Goal: Task Accomplishment & Management: Manage account settings

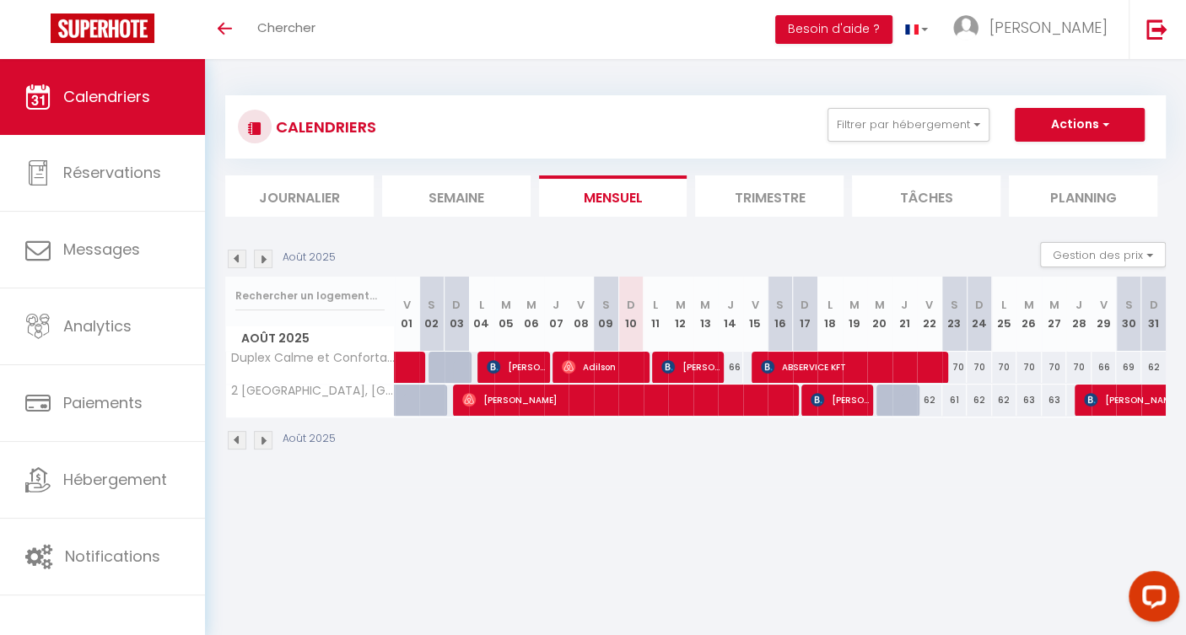
click at [252, 326] on span "Août 2025" at bounding box center [310, 338] width 168 height 24
click at [237, 263] on img at bounding box center [237, 259] width 19 height 19
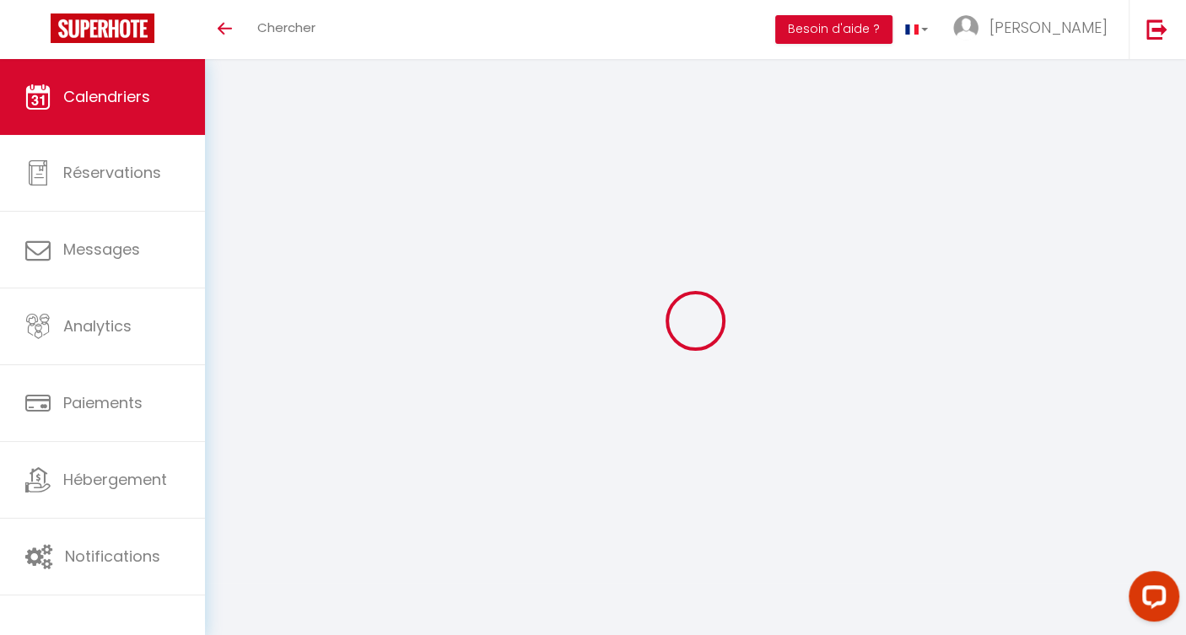
select select
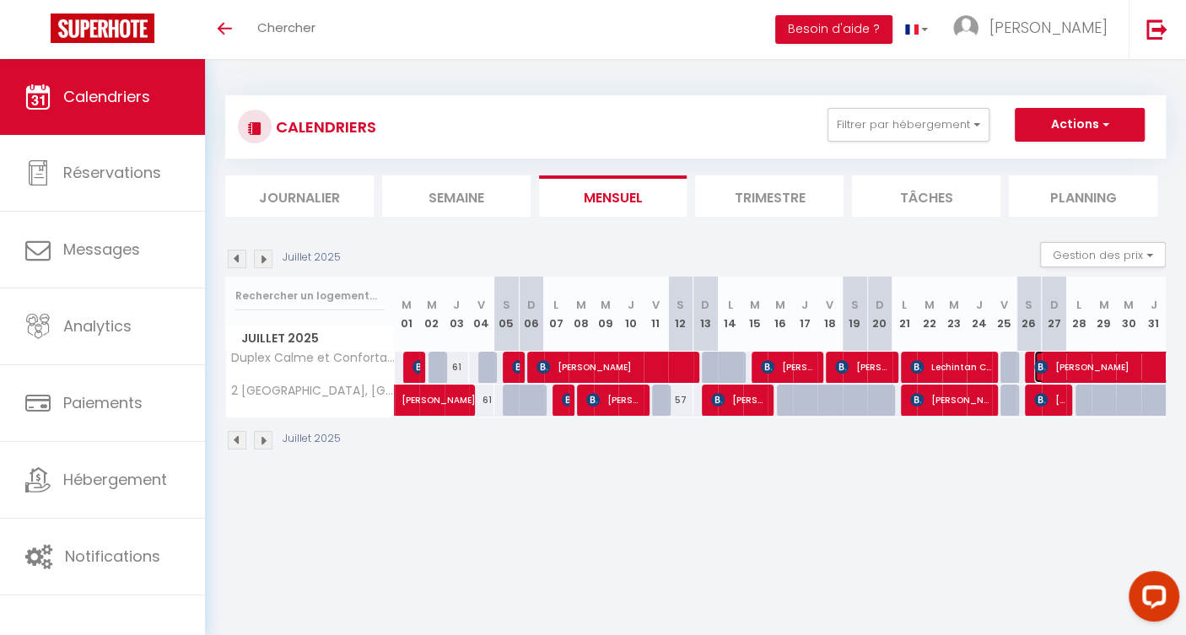
click at [1074, 368] on span "[PERSON_NAME]" at bounding box center [1170, 367] width 272 height 32
select select "OK"
select select "0"
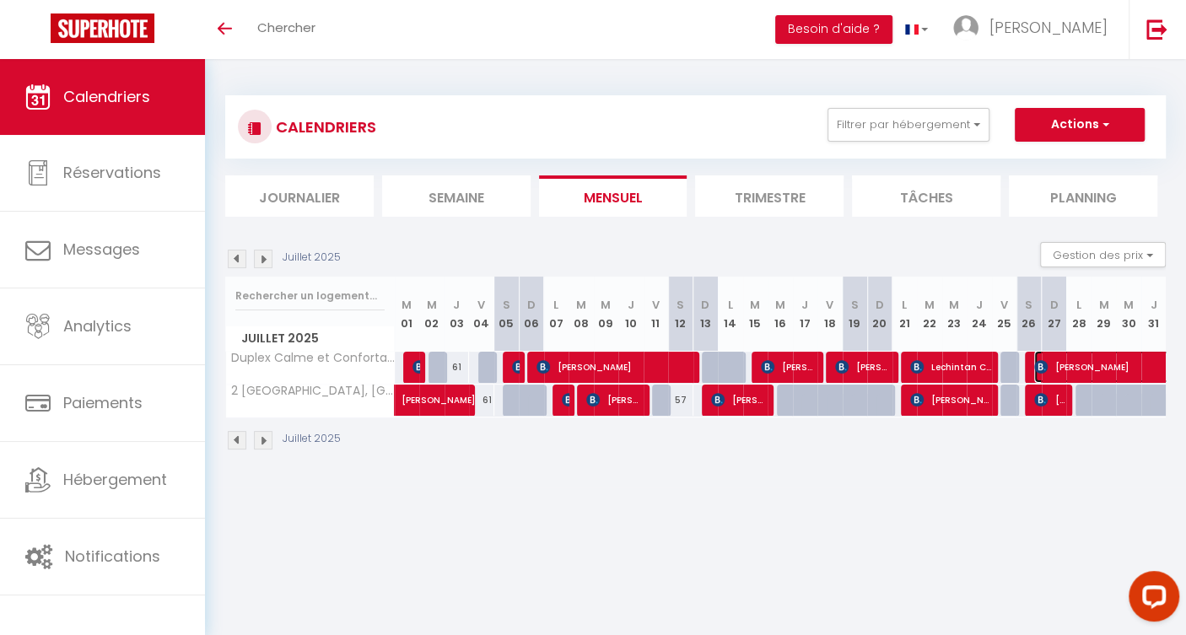
select select "1"
select select
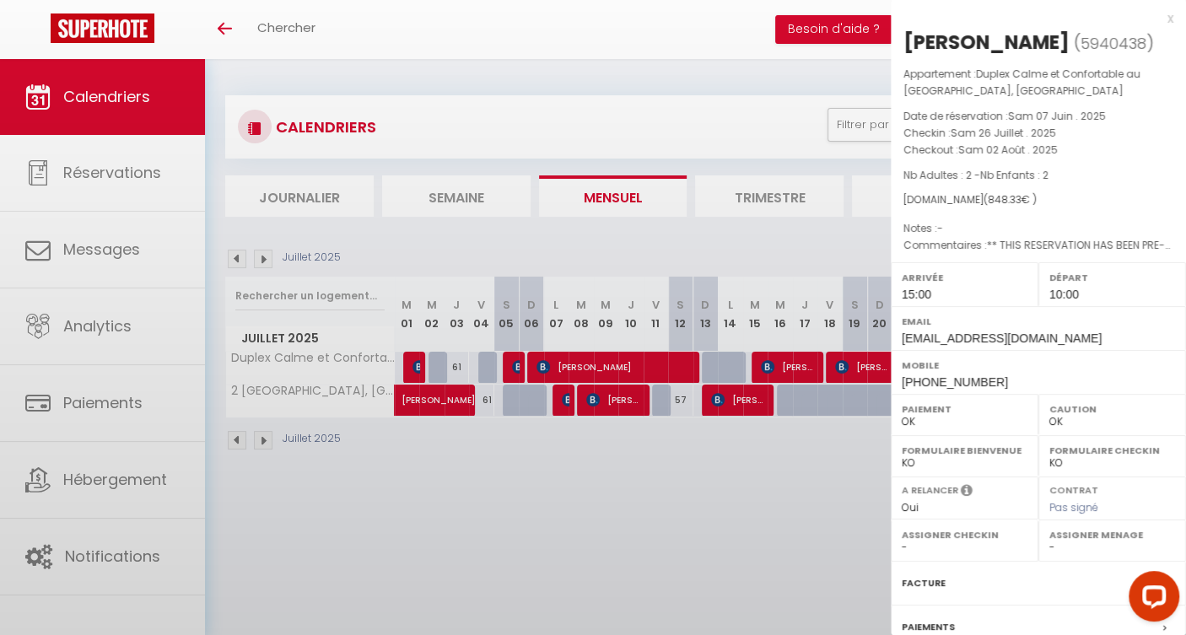
select select "49524"
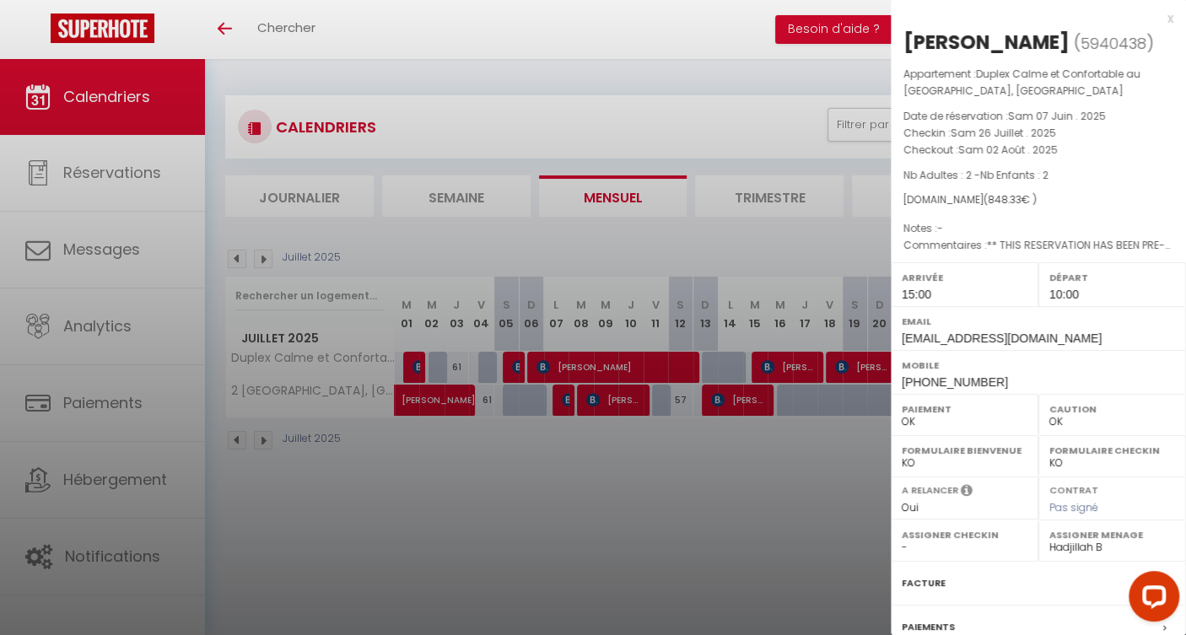
click at [760, 35] on div at bounding box center [593, 317] width 1186 height 635
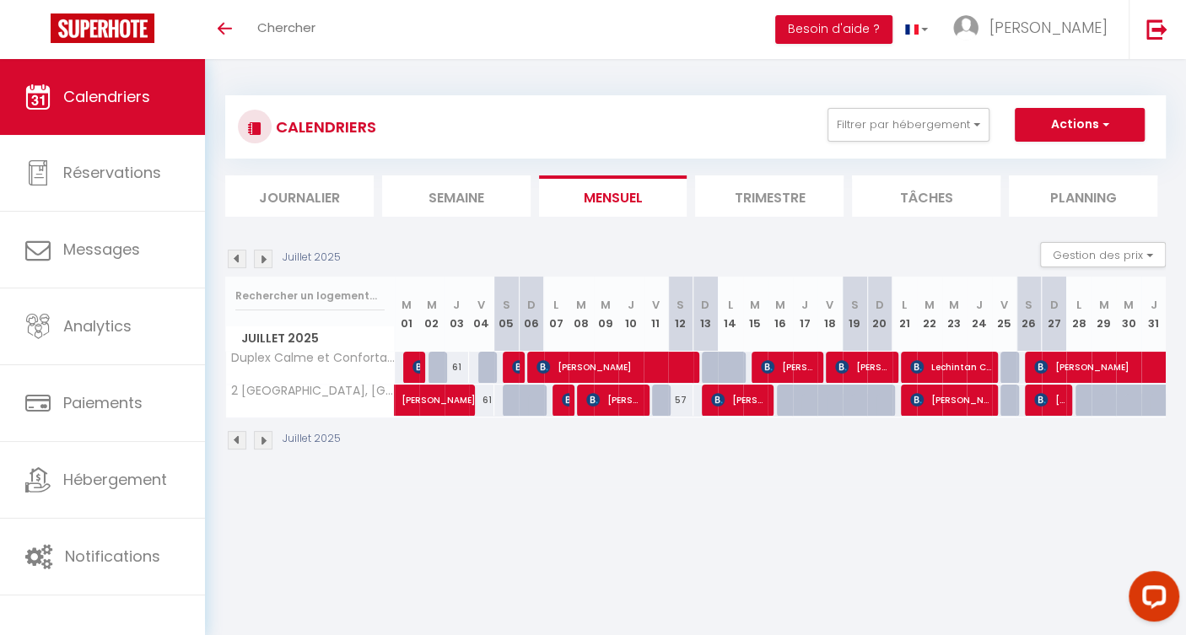
click at [264, 260] on img at bounding box center [263, 259] width 19 height 19
